Goal: Navigation & Orientation: Find specific page/section

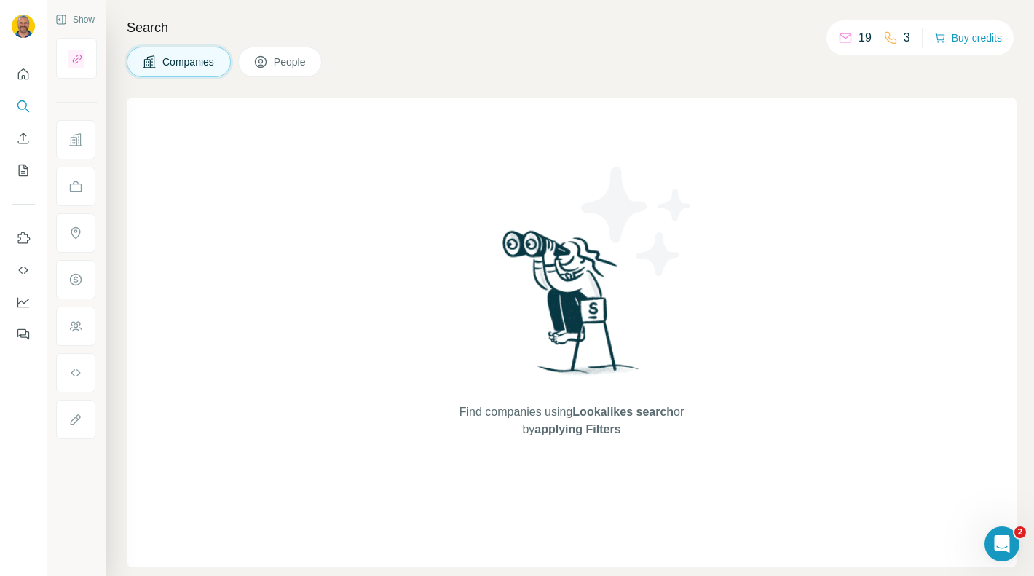
click at [839, 37] on icon at bounding box center [845, 38] width 15 height 15
click at [903, 38] on p "3" at bounding box center [906, 37] width 7 height 17
click at [900, 147] on div "Find companies using Lookalikes search or by applying Filters" at bounding box center [572, 333] width 890 height 470
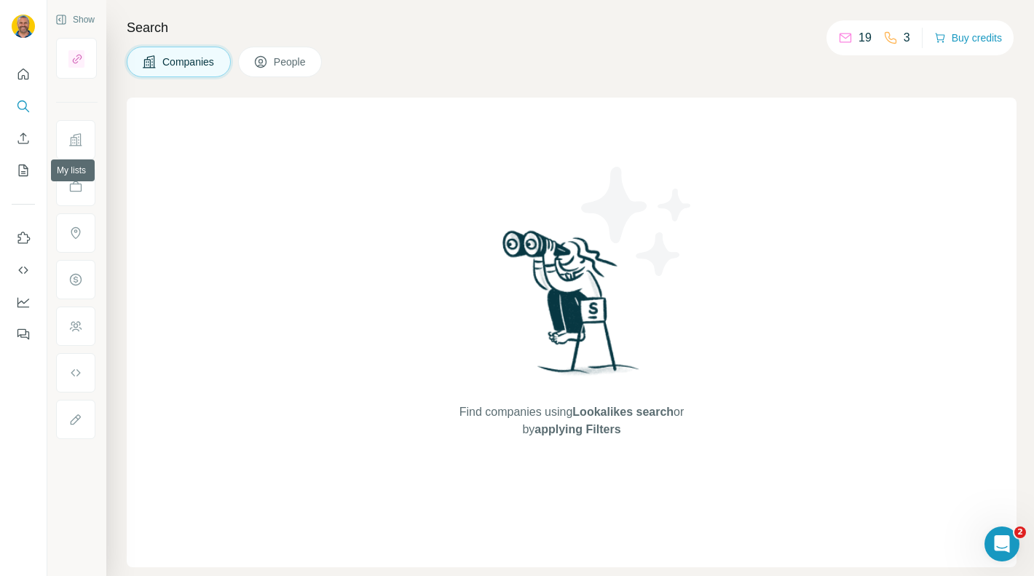
click at [26, 142] on icon "Enrich CSV" at bounding box center [23, 138] width 15 height 15
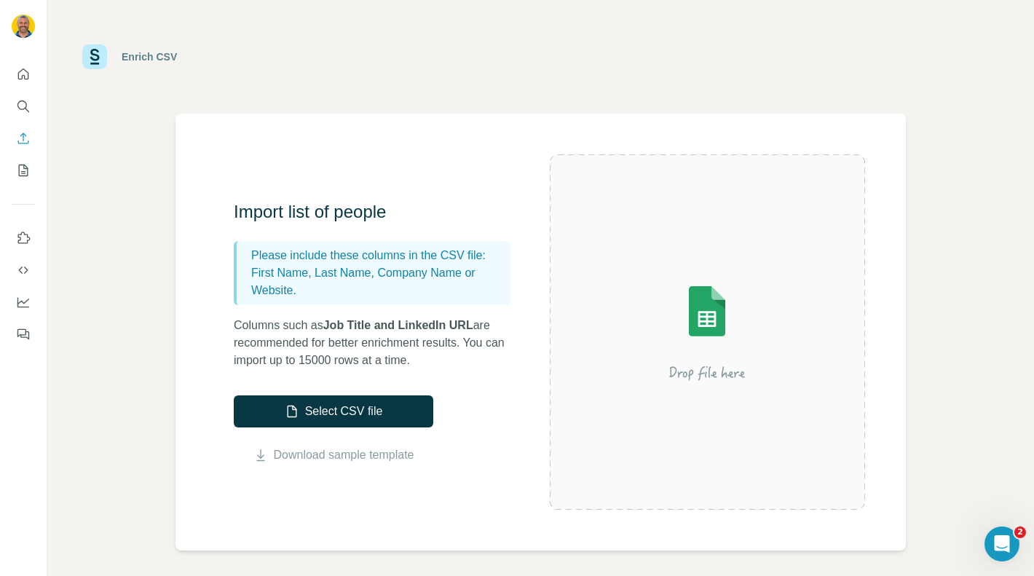
click at [25, 175] on icon "My lists" at bounding box center [23, 170] width 15 height 15
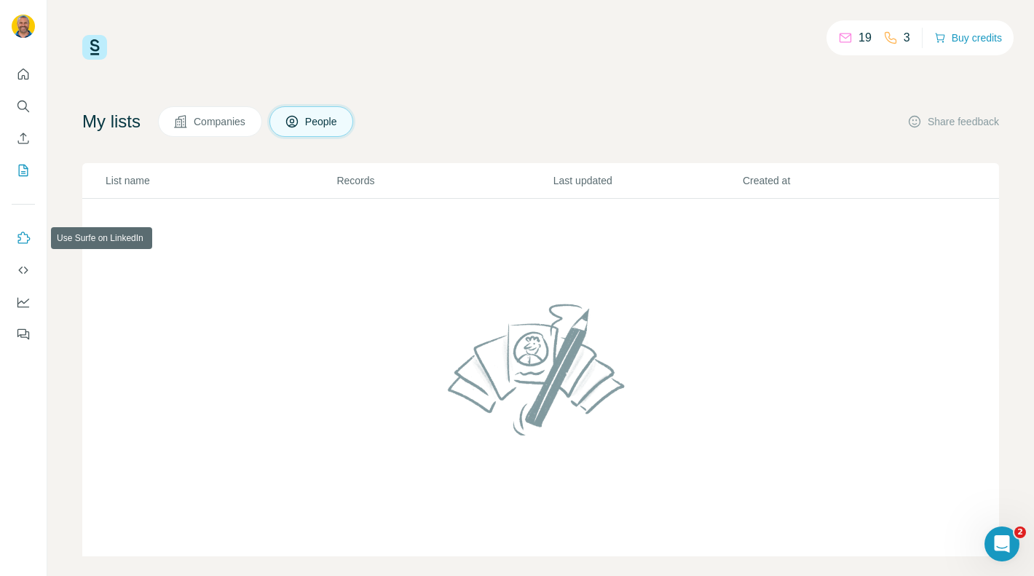
click at [25, 234] on icon "Use Surfe on LinkedIn" at bounding box center [24, 238] width 12 height 12
click at [333, 115] on span "People" at bounding box center [321, 121] width 33 height 15
click at [1008, 539] on icon "Open Intercom Messenger" at bounding box center [1000, 542] width 24 height 24
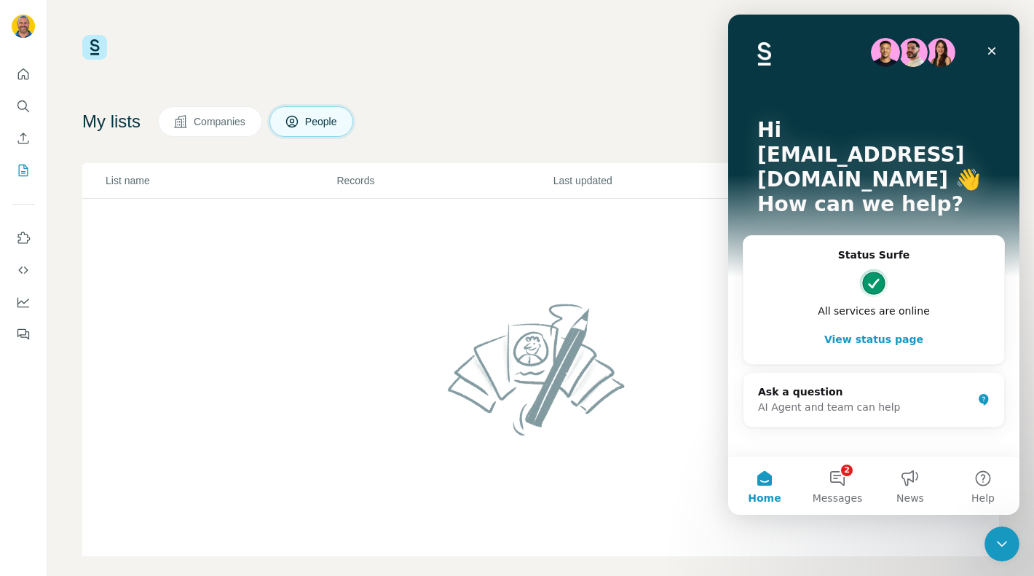
click at [856, 325] on button "View status page" at bounding box center [874, 339] width 232 height 29
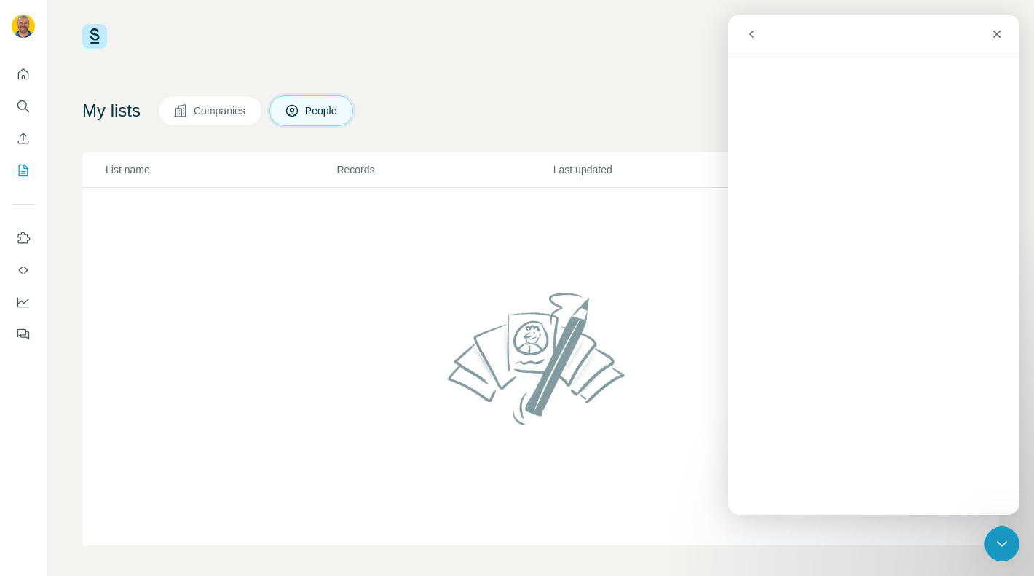
scroll to position [14, 0]
